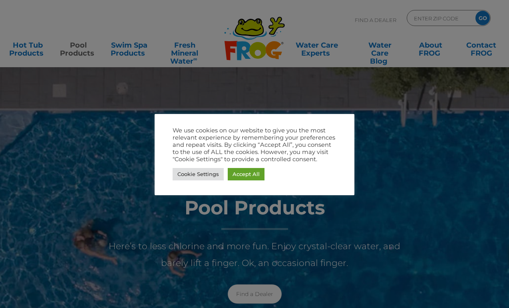
click at [204, 169] on link "Cookie Settings" at bounding box center [198, 174] width 51 height 12
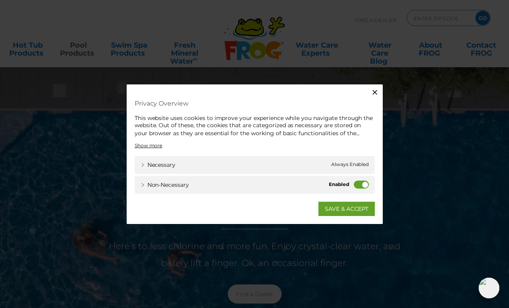
click at [354, 185] on label "Non-necessary" at bounding box center [361, 185] width 15 height 8
click at [0, 0] on input "Non-necessary" at bounding box center [0, 0] width 0 height 0
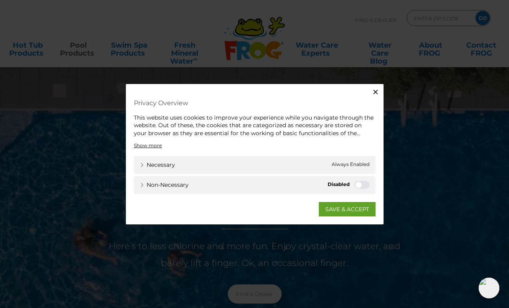
click at [343, 212] on link "SAVE & ACCEPT" at bounding box center [347, 209] width 57 height 14
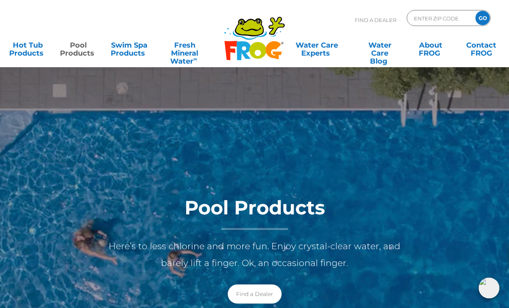
click at [75, 46] on link "Pool Products" at bounding box center [79, 45] width 40 height 16
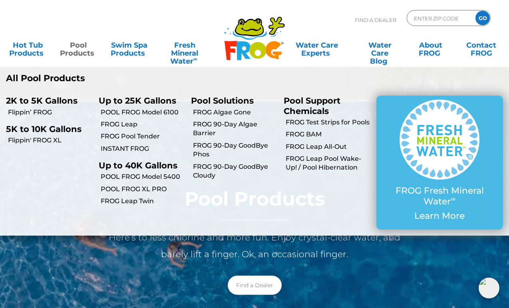
scroll to position [13, 0]
click at [166, 166] on p "Up to 40K Gallons" at bounding box center [139, 165] width 81 height 10
click at [168, 177] on link "POOL FROG Model 5400" at bounding box center [143, 176] width 85 height 9
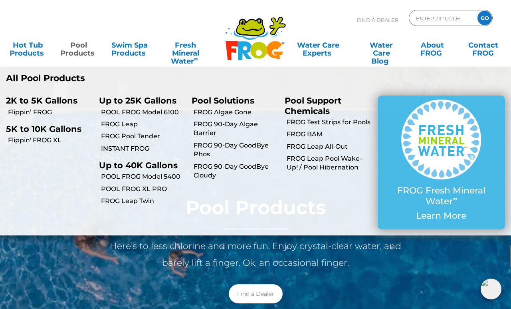
scroll to position [0, 0]
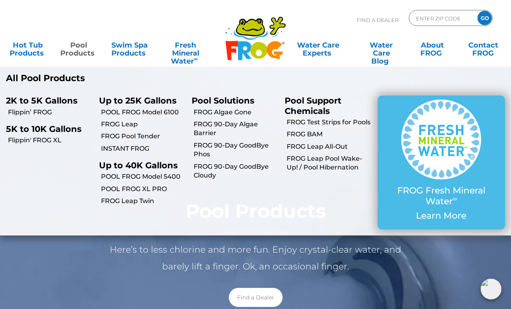
click at [442, 21] on input "ENTER ZIP CODE" at bounding box center [442, 18] width 54 height 12
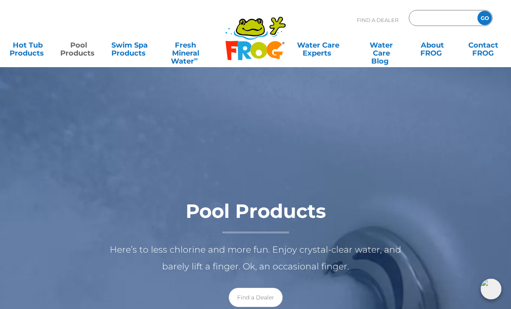
click at [349, 24] on div "Find A Dealer GO" at bounding box center [255, 23] width 495 height 27
type input "ENTER ZIP CODE"
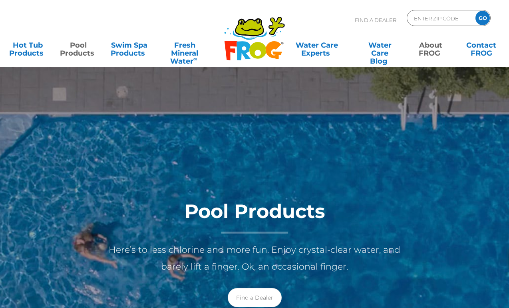
click at [434, 48] on link "About FROG" at bounding box center [431, 45] width 40 height 16
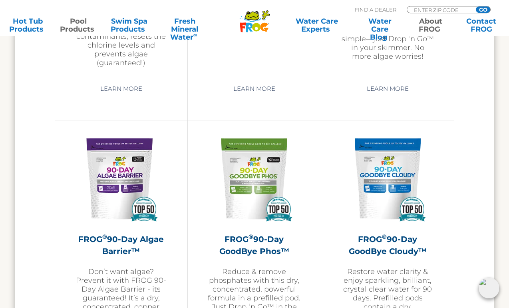
scroll to position [2404, 0]
click at [266, 280] on div "FROG ® 90-Day GoodBye Phos™ Reduce & remove phosphates with this dry, concentra…" at bounding box center [254, 285] width 93 height 104
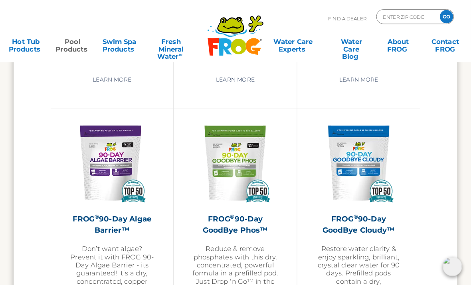
scroll to position [2011, 0]
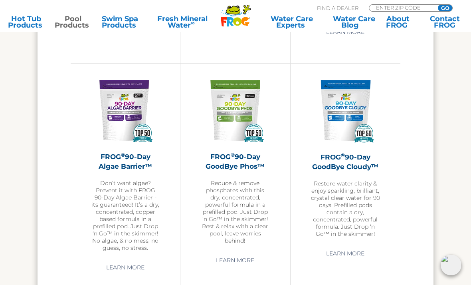
click at [353, 198] on p "Restore water clarity & enjoy sparkling, brilliant, crystal clear water for 90 …" at bounding box center [346, 209] width 70 height 58
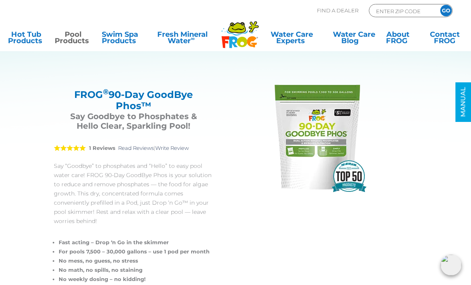
scroll to position [6, 0]
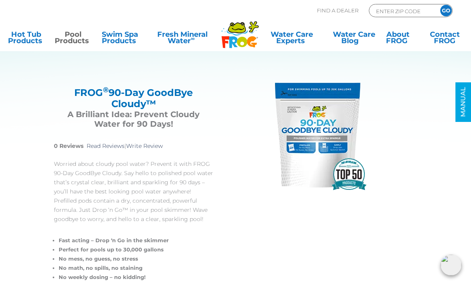
scroll to position [8, 0]
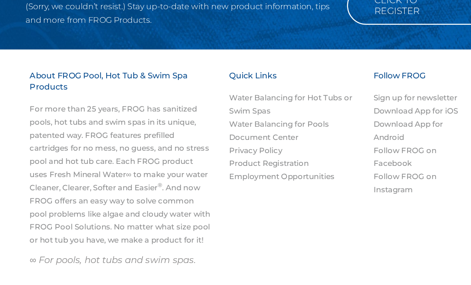
scroll to position [921, 0]
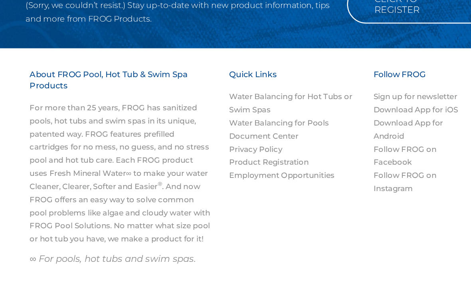
click at [247, 132] on link "Water Balancing for Pools" at bounding box center [251, 136] width 79 height 8
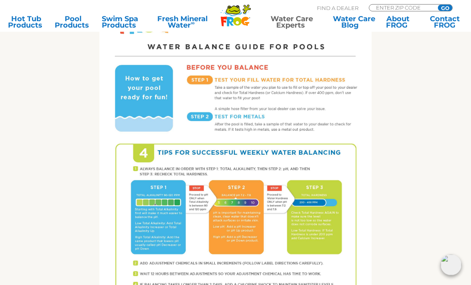
scroll to position [354, 0]
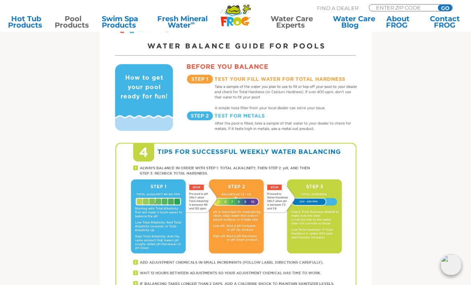
click at [66, 16] on link "Pool Products" at bounding box center [73, 22] width 36 height 13
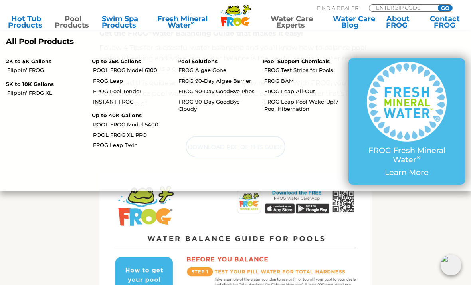
scroll to position [156, 0]
